Goal: Information Seeking & Learning: Learn about a topic

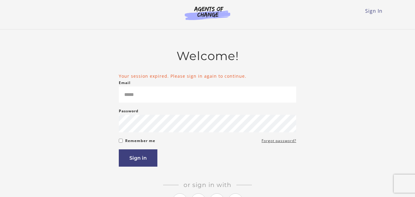
type input "**********"
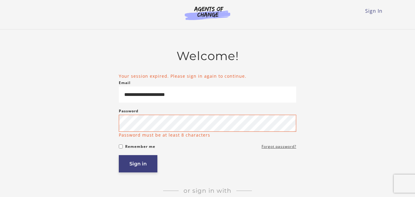
click at [148, 163] on button "Sign in" at bounding box center [138, 163] width 39 height 17
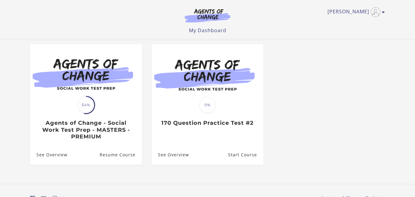
scroll to position [50, 0]
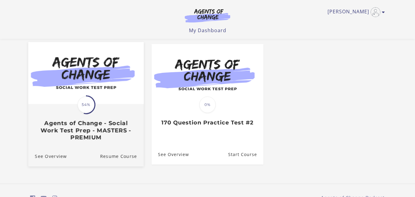
click at [88, 118] on div "Translation missing: en.liquid.partials.dashboard_course_card.progress_descript…" at bounding box center [86, 123] width 116 height 36
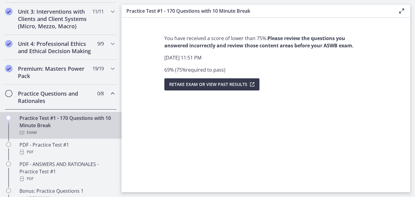
scroll to position [235, 0]
click at [35, 95] on h2 "Practice Questions and Rationales" at bounding box center [55, 97] width 74 height 15
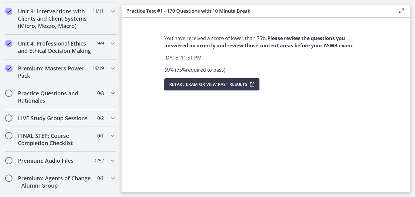
click at [35, 95] on h2 "Practice Questions and Rationales" at bounding box center [55, 97] width 74 height 15
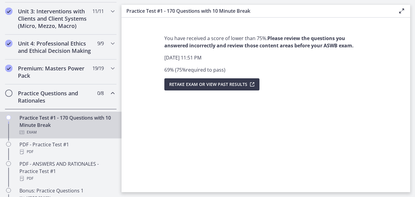
click at [89, 130] on div "Exam" at bounding box center [66, 132] width 95 height 7
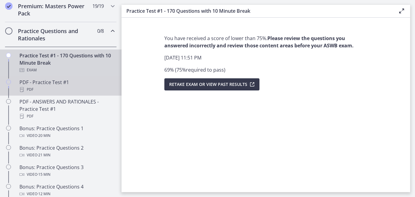
scroll to position [297, 0]
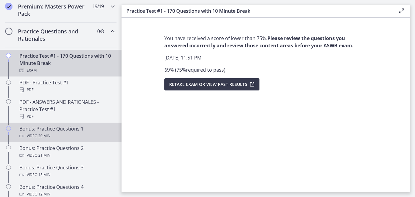
click at [64, 133] on div "Video · 20 min" at bounding box center [66, 136] width 95 height 7
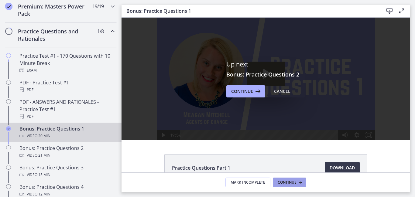
click at [284, 184] on span "Continue" at bounding box center [287, 182] width 19 height 5
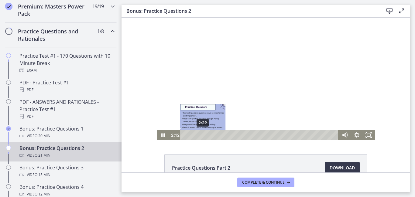
click at [203, 134] on div "2:29" at bounding box center [260, 135] width 151 height 10
click at [208, 134] on div "3:10" at bounding box center [260, 135] width 151 height 10
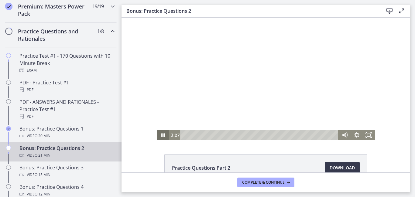
click at [164, 135] on icon "Pause" at bounding box center [162, 135] width 3 height 4
click at [164, 135] on icon "Play Video" at bounding box center [163, 135] width 3 height 4
click at [164, 135] on icon "Pause" at bounding box center [162, 135] width 3 height 4
click at [300, 93] on div at bounding box center [266, 79] width 218 height 123
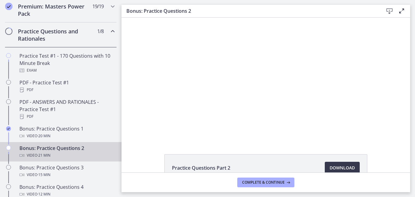
click at [300, 93] on div at bounding box center [266, 79] width 218 height 123
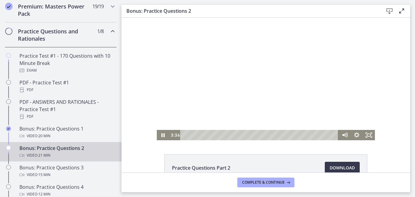
click at [300, 93] on div at bounding box center [266, 79] width 218 height 123
click at [294, 98] on div at bounding box center [266, 79] width 218 height 123
click at [169, 122] on div at bounding box center [266, 79] width 218 height 123
click at [161, 136] on icon "Play Video" at bounding box center [163, 135] width 12 height 10
click at [164, 136] on icon "Pause" at bounding box center [162, 135] width 3 height 4
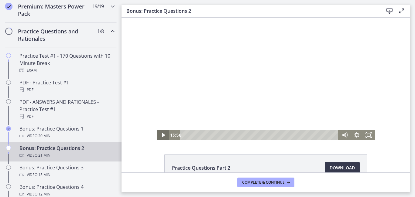
click at [161, 135] on icon "Play Video" at bounding box center [163, 135] width 12 height 10
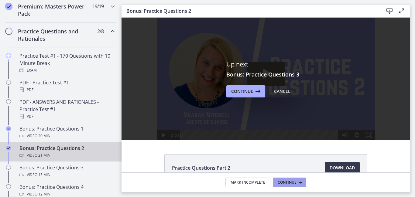
click at [287, 185] on span "Continue" at bounding box center [287, 182] width 19 height 5
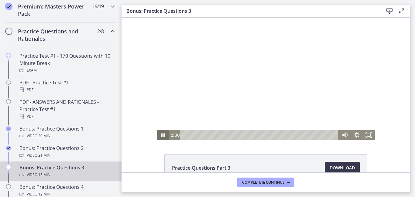
click at [162, 135] on icon "Pause" at bounding box center [162, 135] width 3 height 4
click at [162, 135] on icon "Play Video" at bounding box center [163, 135] width 3 height 4
click at [161, 133] on icon "Pause" at bounding box center [163, 135] width 12 height 10
click at [165, 134] on icon "Play Video" at bounding box center [163, 135] width 12 height 10
click at [164, 136] on icon "Pause" at bounding box center [162, 135] width 3 height 4
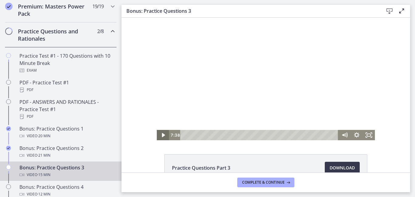
click at [164, 136] on icon "Play Video" at bounding box center [163, 135] width 3 height 4
click at [164, 136] on icon "Pause" at bounding box center [162, 135] width 3 height 4
click at [162, 136] on icon "Play Video" at bounding box center [163, 135] width 3 height 4
